Goal: Information Seeking & Learning: Learn about a topic

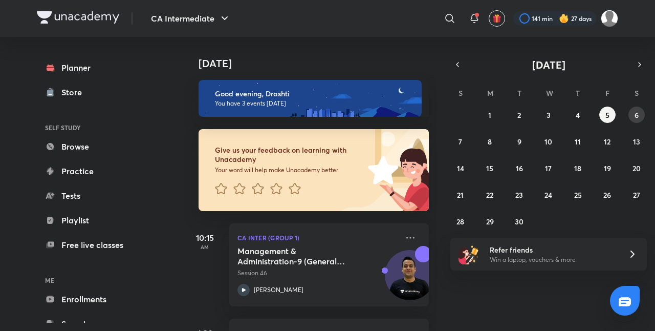
click at [636, 114] on abbr "6" at bounding box center [637, 115] width 4 height 10
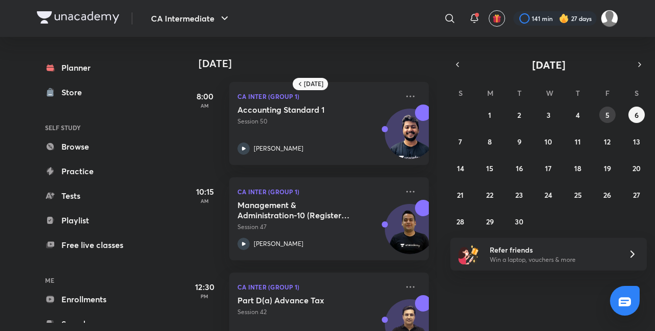
click at [613, 111] on button "5" at bounding box center [608, 115] width 16 height 16
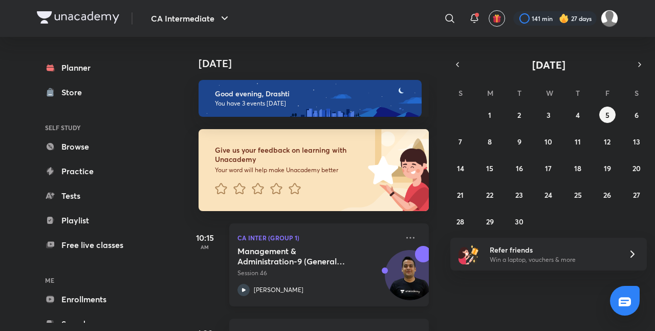
click at [339, 268] on p "Session 46" at bounding box center [318, 272] width 161 height 9
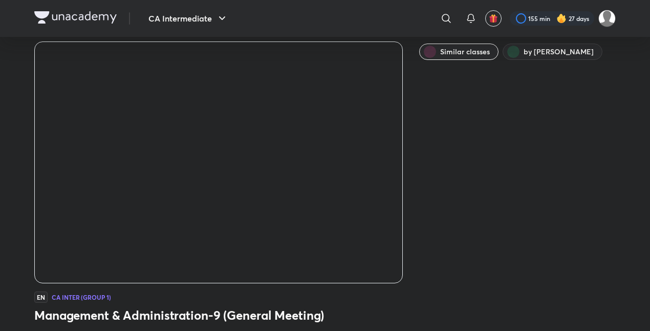
scroll to position [33, 0]
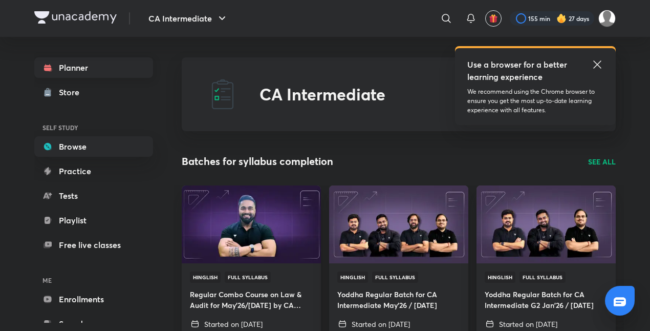
click at [74, 68] on link "Planner" at bounding box center [93, 67] width 119 height 20
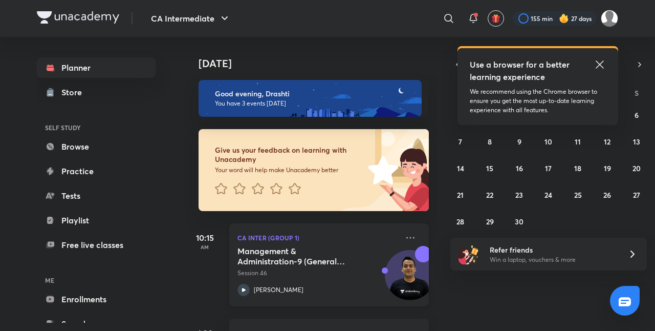
click at [306, 293] on div "[PERSON_NAME]" at bounding box center [318, 290] width 161 height 12
